Goal: Transaction & Acquisition: Obtain resource

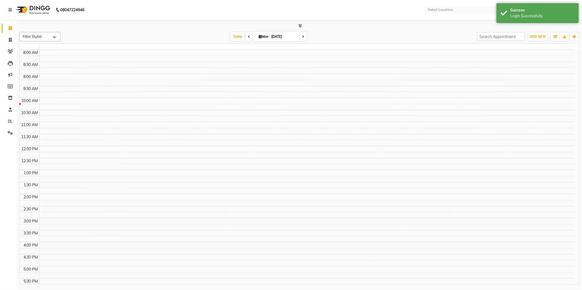
select select "en"
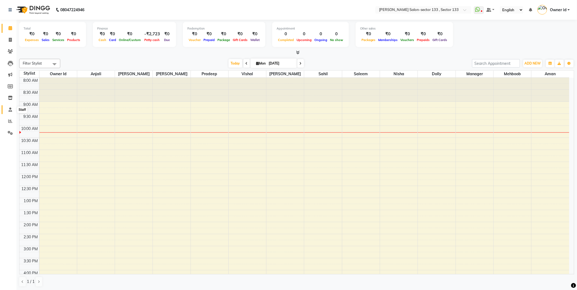
click at [8, 108] on icon at bounding box center [10, 110] width 4 height 4
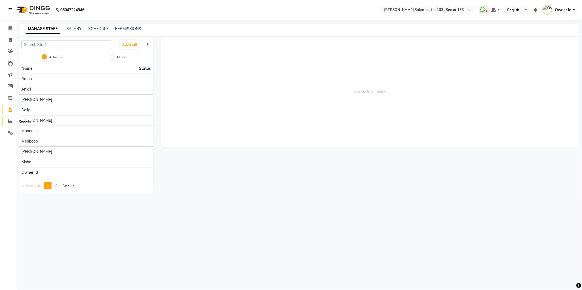
click at [10, 119] on span at bounding box center [10, 121] width 10 height 6
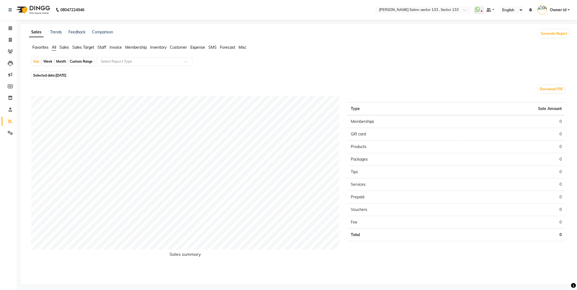
click at [101, 47] on span "Staff" at bounding box center [101, 47] width 9 height 5
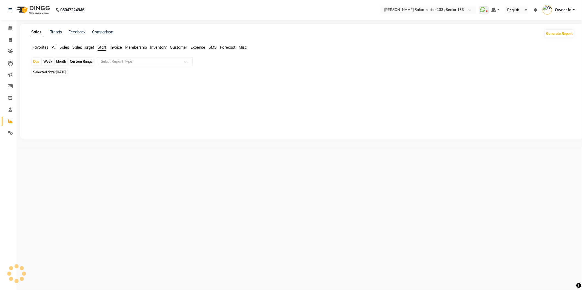
click at [87, 62] on div "Custom Range" at bounding box center [80, 62] width 25 height 8
select select "9"
select select "2025"
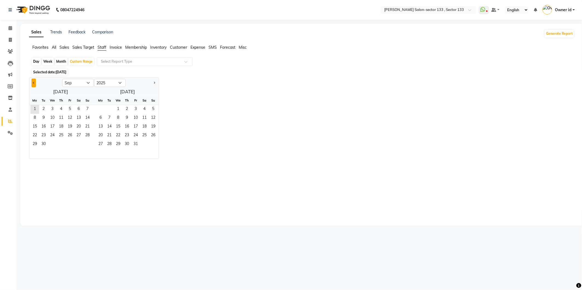
click at [34, 84] on button "Previous month" at bounding box center [33, 83] width 4 height 9
select select "8"
click at [72, 109] on span "1" at bounding box center [69, 109] width 9 height 9
click at [88, 146] on span "31" at bounding box center [87, 144] width 9 height 9
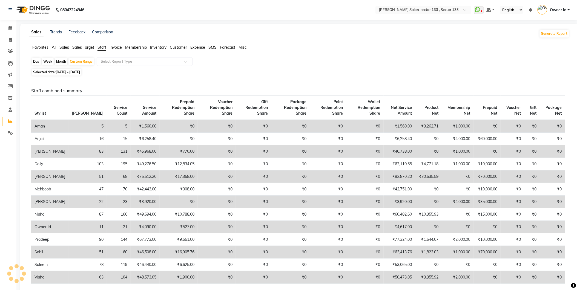
click at [190, 96] on table "Stylist Bill Count Service Count Service Amount Prepaid Redemption Share Vouche…" at bounding box center [298, 190] width 534 height 188
click at [153, 62] on input "text" at bounding box center [139, 61] width 79 height 5
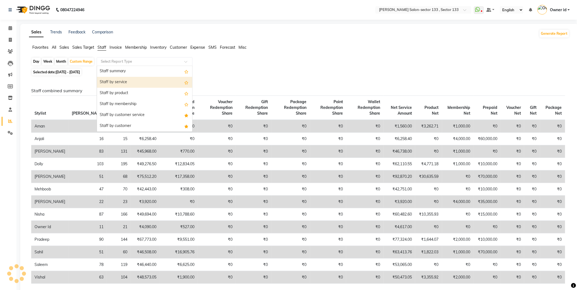
click at [141, 83] on div "Staff by service" at bounding box center [144, 82] width 95 height 11
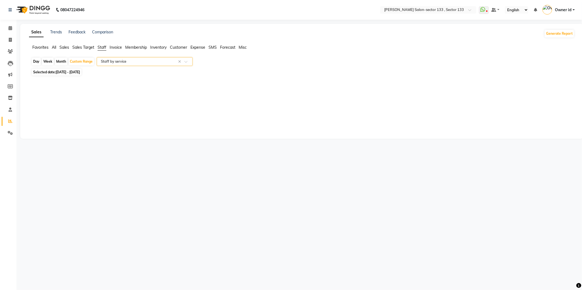
select select "full_report"
select select "csv"
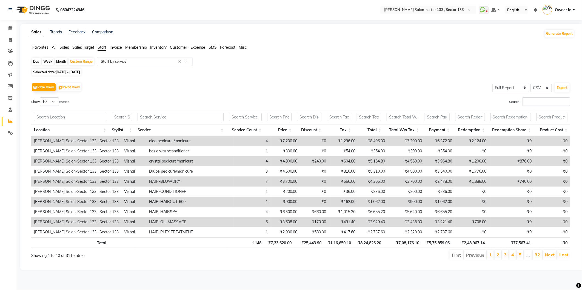
click at [238, 93] on div "Table View Pivot View Select Full Report Filtered Report Select CSV PDF Export …" at bounding box center [300, 171] width 539 height 179
drag, startPoint x: 139, startPoint y: 64, endPoint x: 426, endPoint y: 240, distance: 336.7
drag, startPoint x: 426, startPoint y: 240, endPoint x: 349, endPoint y: 75, distance: 182.0
click at [349, 75] on div "Day Week Month Custom Range Select Report Type × Staff by service × Selected da…" at bounding box center [301, 161] width 545 height 208
click at [560, 86] on button "Export" at bounding box center [561, 87] width 15 height 9
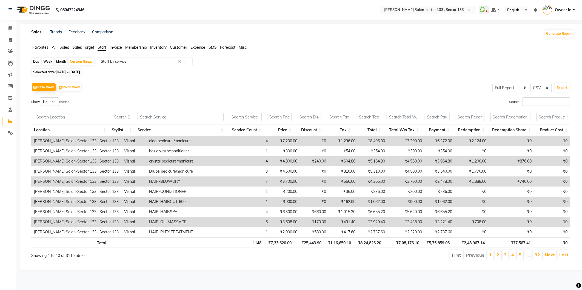
click at [275, 72] on div "Selected date: [DATE] - [DATE]" at bounding box center [302, 72] width 543 height 6
click at [565, 7] on span "Owner id" at bounding box center [562, 10] width 17 height 6
click at [548, 37] on link "Sign out" at bounding box center [546, 39] width 50 height 8
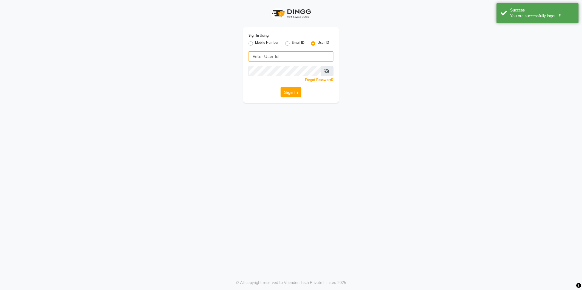
type input "8700041367"
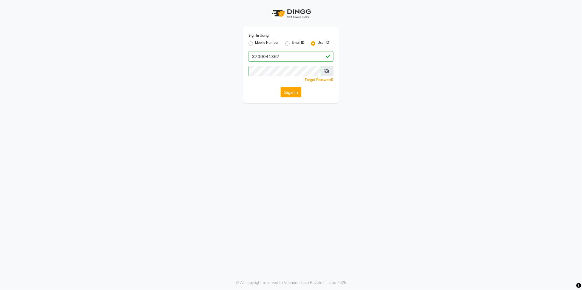
click at [99, 13] on app-login "Sign In Using: Mobile Number Email ID User ID 8700041367 Remember me Forgot Pas…" at bounding box center [291, 51] width 582 height 103
click at [363, 280] on div "Sign In Using: Mobile Number Email ID User ID 8700041367 Remember me Forgot Pas…" at bounding box center [291, 145] width 582 height 290
click at [0, 137] on html "Sign In Using: Mobile Number Email ID User ID 8700041367 Remember me Forgot Pas…" at bounding box center [291, 145] width 582 height 290
click at [581, 255] on html "Sign In Using: Mobile Number Email ID User ID 8700041367 Remember me Forgot Pas…" at bounding box center [291, 145] width 582 height 290
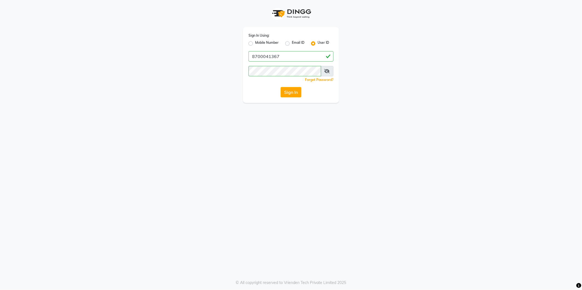
click at [561, 242] on div "Sign In Using: Mobile Number Email ID User ID 8700041367 Remember me Forgot Pas…" at bounding box center [291, 145] width 582 height 290
click at [573, 229] on div "Sign In Using: Mobile Number Email ID User ID 8700041367 Remember me Forgot Pas…" at bounding box center [291, 145] width 582 height 290
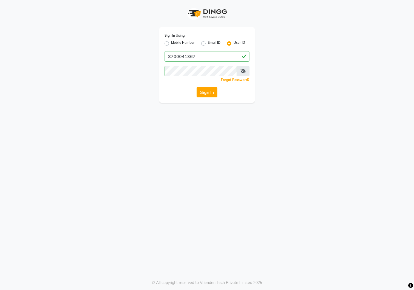
drag, startPoint x: 561, startPoint y: 222, endPoint x: 276, endPoint y: 1, distance: 360.4
click at [276, 1] on div "Sign In Using: Mobile Number Email ID User ID 8700041367 Remember me Forgot Pas…" at bounding box center [207, 51] width 312 height 103
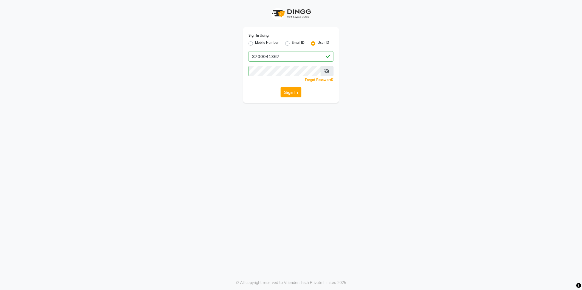
click at [333, 177] on div "Sign In Using: Mobile Number Email ID User ID 8700041367 Remember me Forgot Pas…" at bounding box center [291, 145] width 582 height 290
click at [253, 44] on div "Mobile Number" at bounding box center [263, 43] width 30 height 7
click at [255, 44] on label "Mobile Number" at bounding box center [267, 43] width 24 height 7
click at [255, 44] on input "Mobile Number" at bounding box center [257, 42] width 4 height 4
radio input "true"
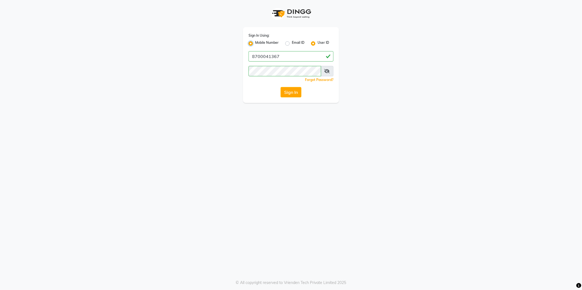
radio input "false"
click at [282, 58] on input "Username" at bounding box center [300, 56] width 67 height 10
type input "8700041367"
click at [290, 93] on button "Sign In" at bounding box center [290, 92] width 21 height 10
